Goal: Information Seeking & Learning: Learn about a topic

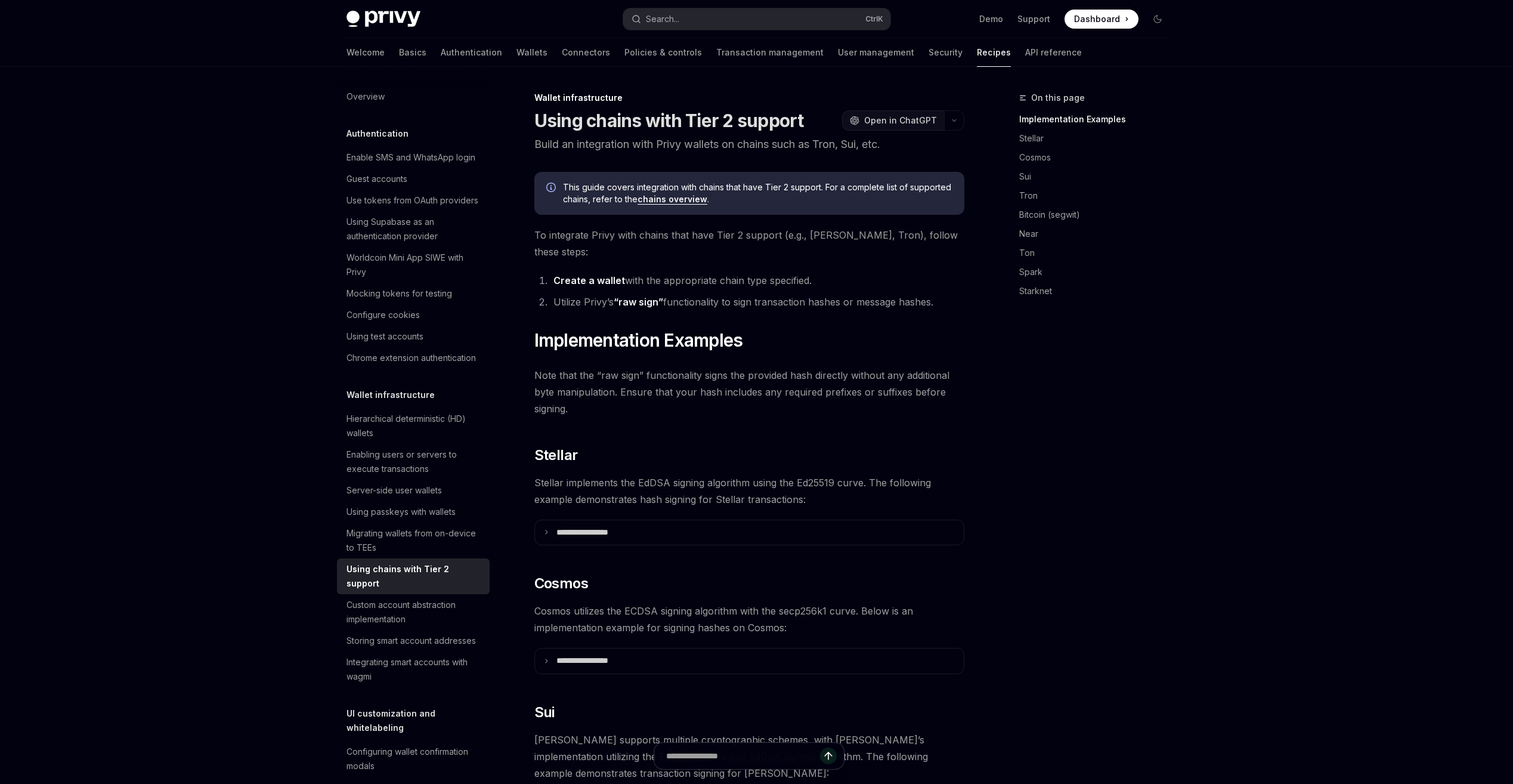
click at [896, 121] on span "Open in ChatGPT" at bounding box center [900, 120] width 73 height 12
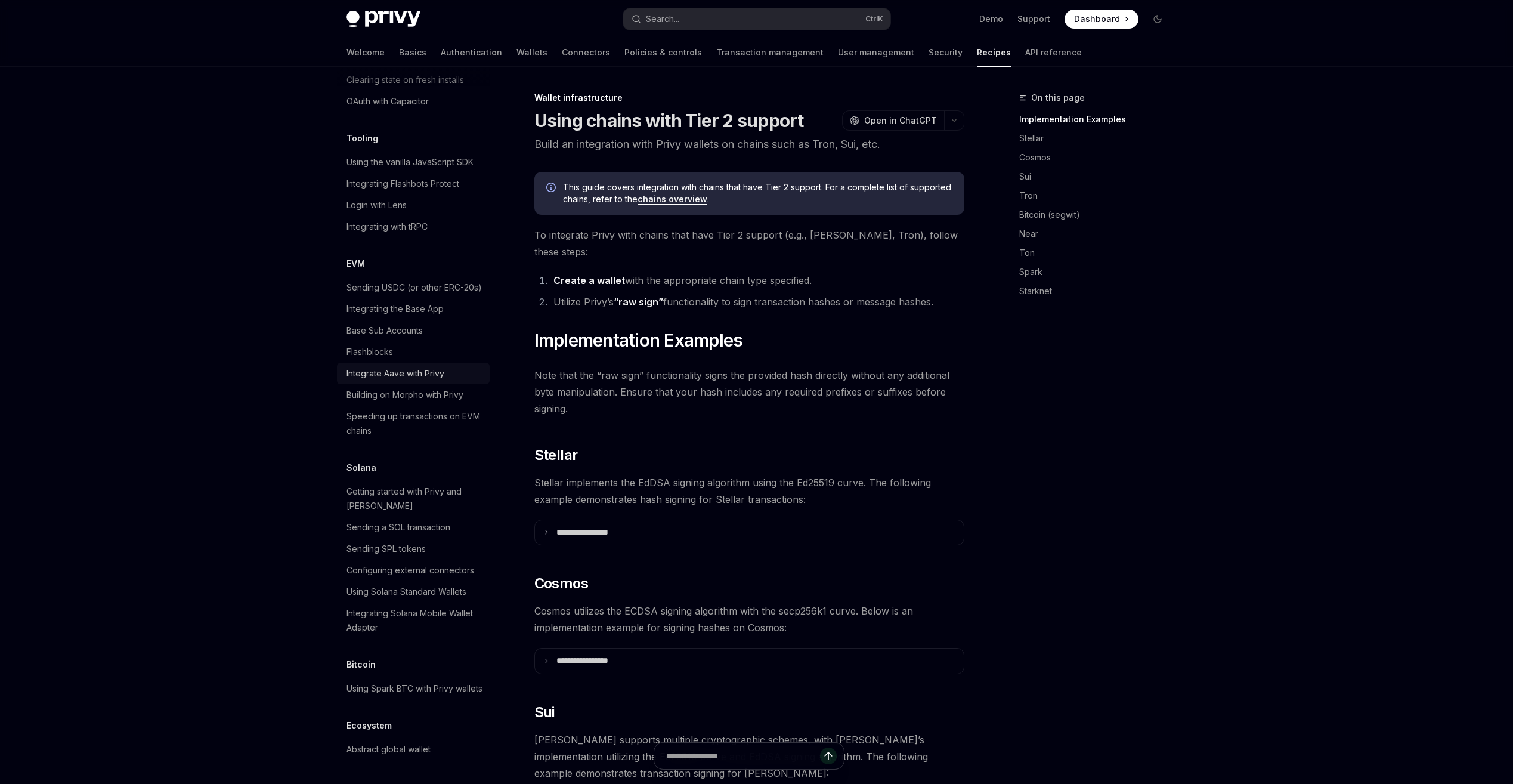
scroll to position [1655, 0]
click at [415, 681] on div "Using Spark BTC with Privy wallets" at bounding box center [414, 688] width 136 height 14
type textarea "*"
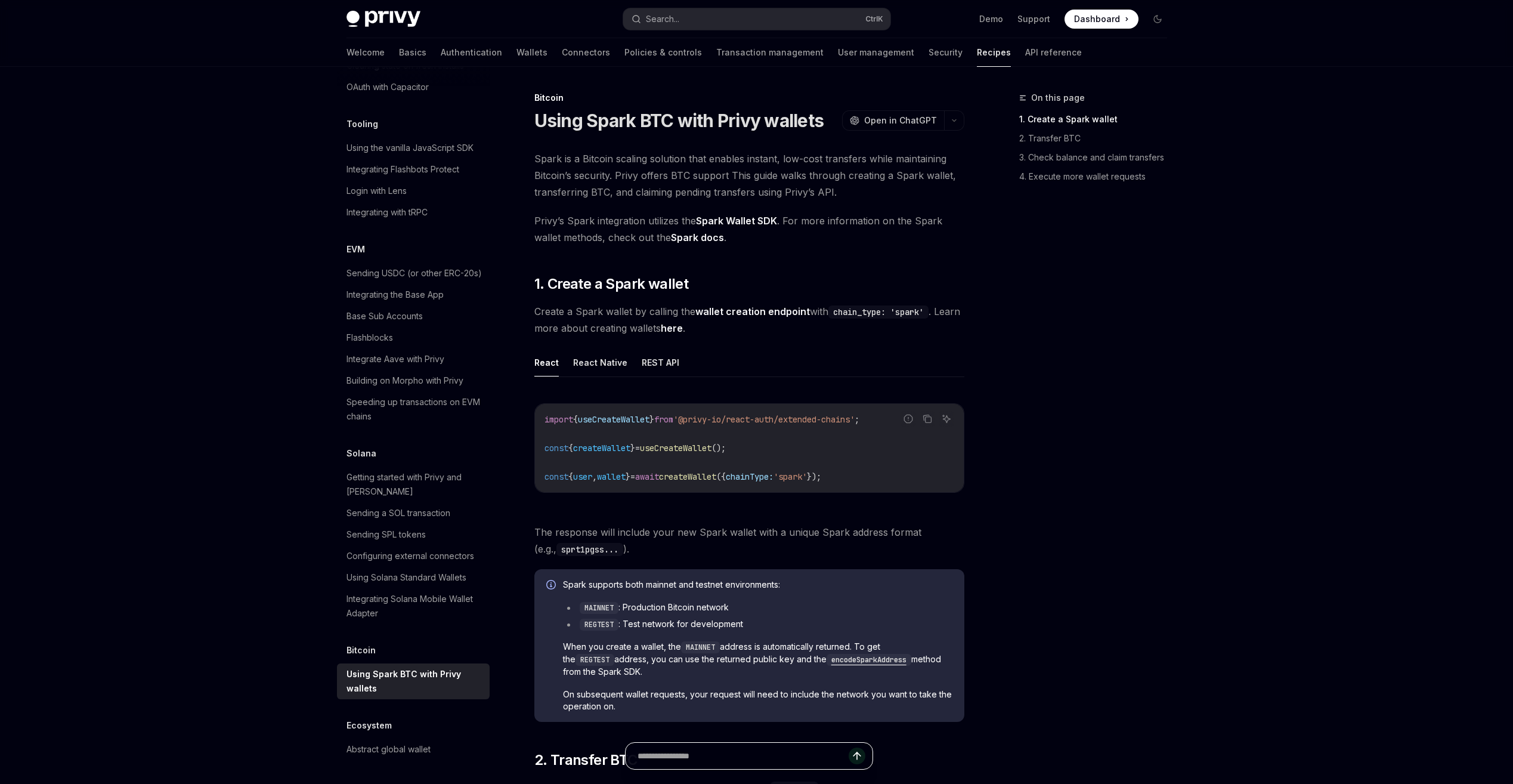
click at [746, 745] on input "text" at bounding box center [743, 756] width 211 height 26
type input "**********"
type textarea "*"
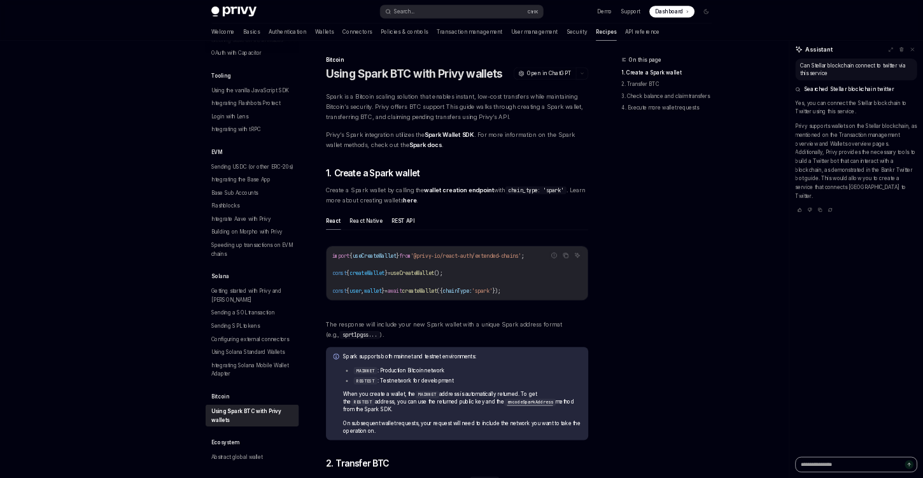
scroll to position [1767, 0]
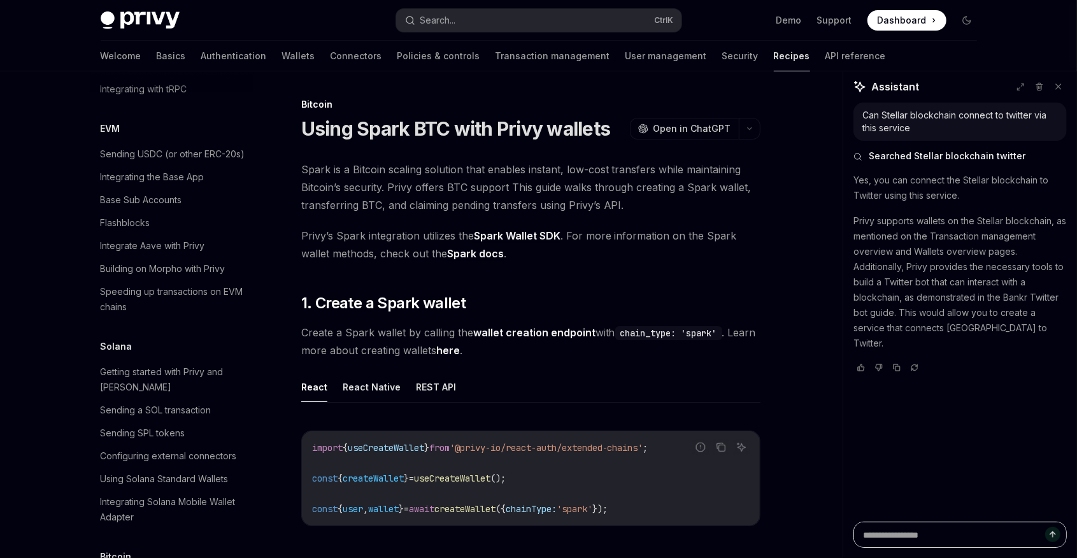
type textarea "*"
